Goal: Task Accomplishment & Management: Manage account settings

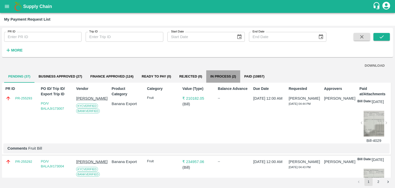
click at [230, 81] on button "In Process (2)" at bounding box center [223, 76] width 34 height 12
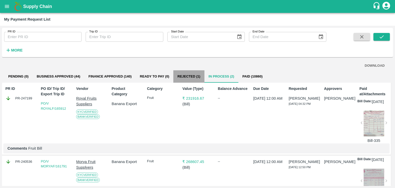
click at [193, 76] on button "Rejected (1)" at bounding box center [188, 76] width 31 height 12
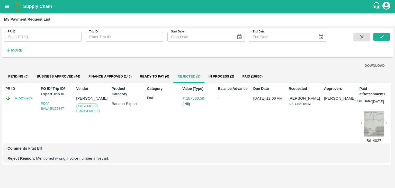
click at [372, 128] on div at bounding box center [374, 124] width 21 height 26
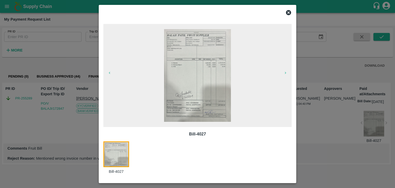
click at [204, 82] on img at bounding box center [197, 75] width 67 height 93
click at [289, 12] on icon at bounding box center [288, 12] width 5 height 5
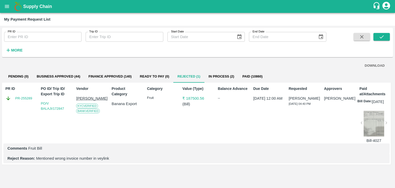
click at [377, 127] on div at bounding box center [374, 124] width 21 height 26
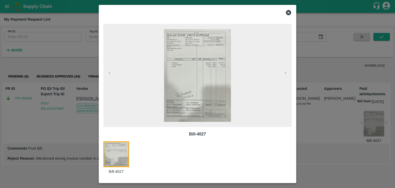
click at [216, 90] on img at bounding box center [197, 75] width 67 height 93
click at [201, 83] on img at bounding box center [197, 75] width 67 height 93
click at [287, 12] on icon at bounding box center [288, 12] width 5 height 5
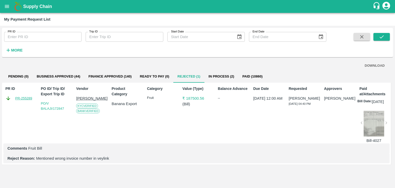
click at [21, 97] on link "PR-255289" at bounding box center [23, 98] width 17 height 5
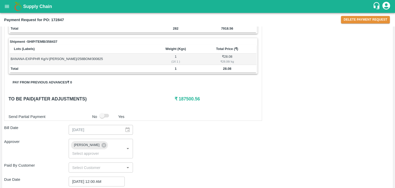
scroll to position [280, 0]
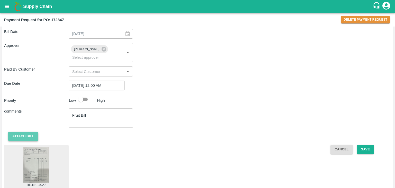
click at [23, 132] on button "Attach bill" at bounding box center [23, 136] width 30 height 9
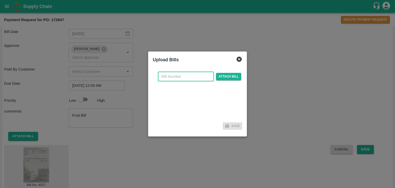
click at [179, 77] on input "text" at bounding box center [186, 77] width 56 height 10
type input "4025"
click at [227, 75] on span "Attach bill" at bounding box center [228, 76] width 25 height 7
click at [0, 0] on input "Attach bill" at bounding box center [0, 0] width 0 height 0
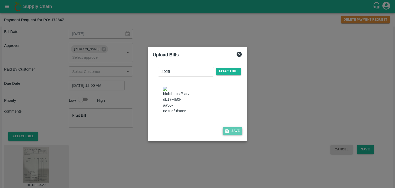
click at [234, 133] on button "Save" at bounding box center [233, 130] width 20 height 7
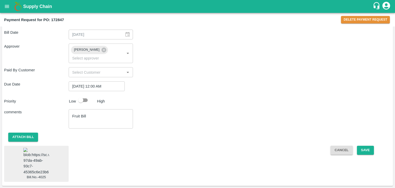
click at [42, 155] on img at bounding box center [36, 161] width 26 height 27
click at [366, 146] on button "Save" at bounding box center [365, 150] width 17 height 9
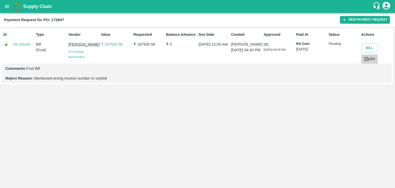
click at [371, 59] on link "Bill" at bounding box center [369, 59] width 16 height 9
